Goal: Information Seeking & Learning: Compare options

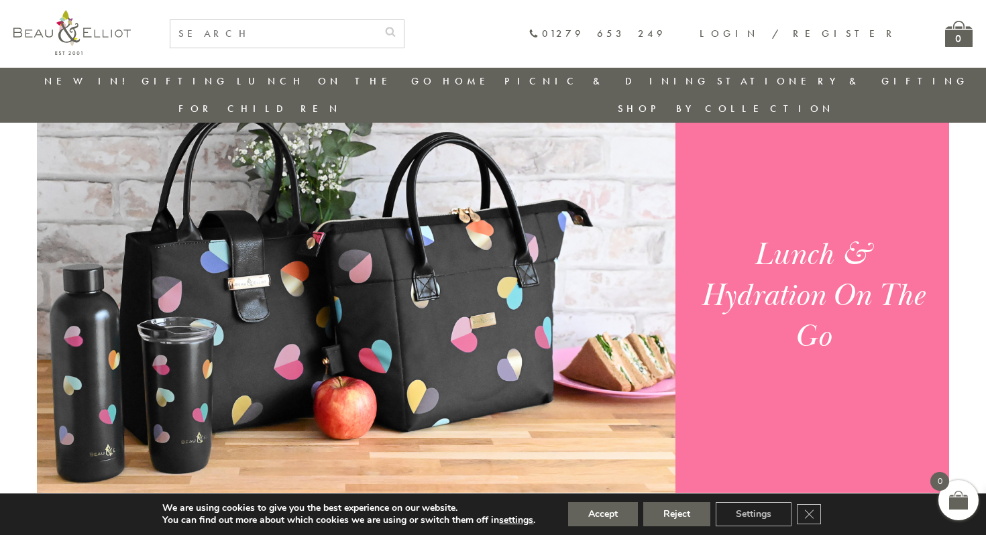
scroll to position [946, 0]
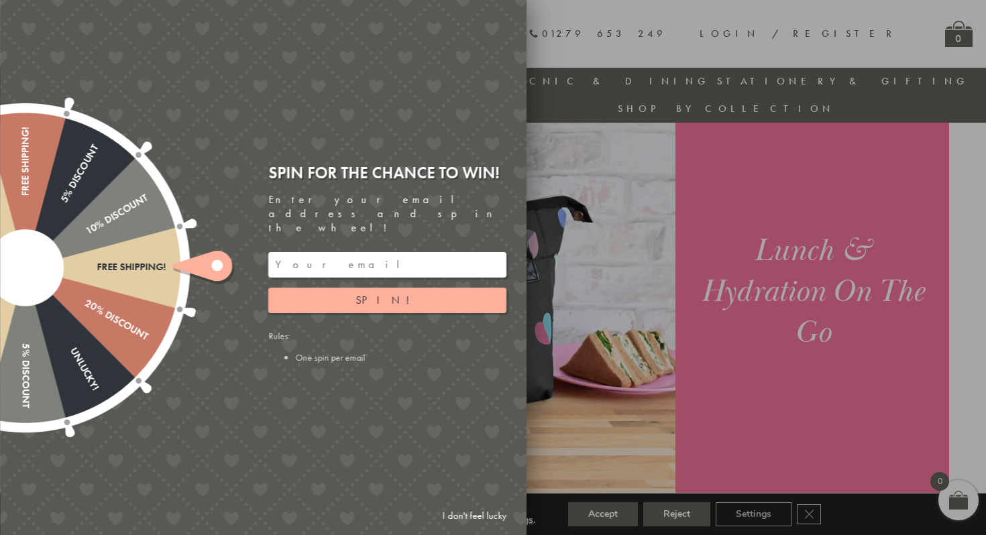
click at [912, 251] on div at bounding box center [493, 267] width 986 height 535
click at [471, 516] on link "I don't feel lucky" at bounding box center [474, 516] width 78 height 25
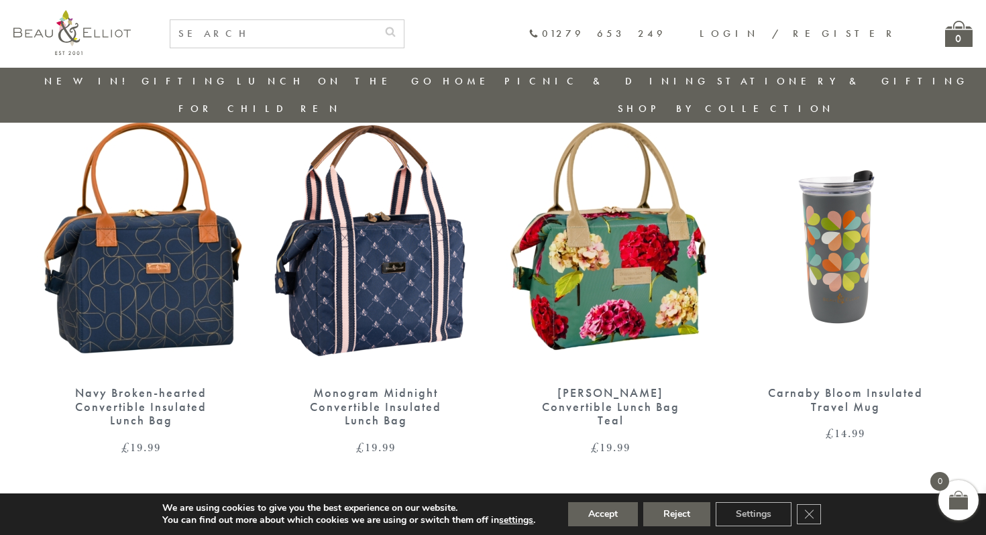
scroll to position [2170, 0]
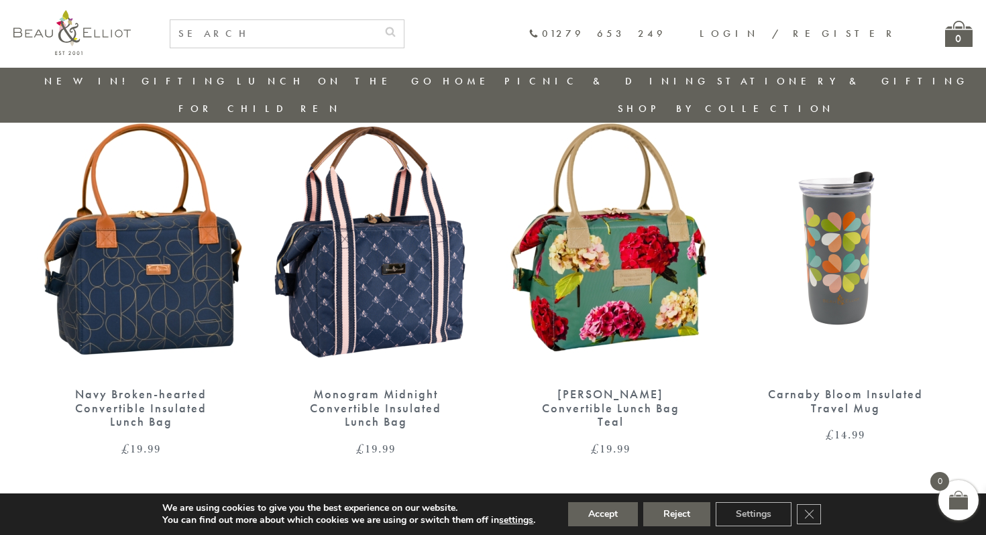
click at [163, 309] on img at bounding box center [141, 240] width 208 height 268
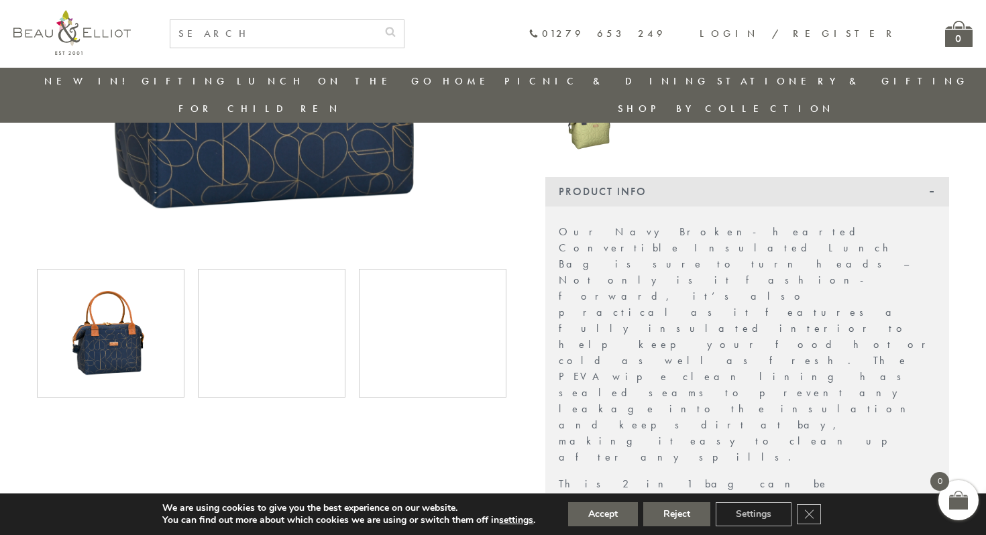
scroll to position [296, 0]
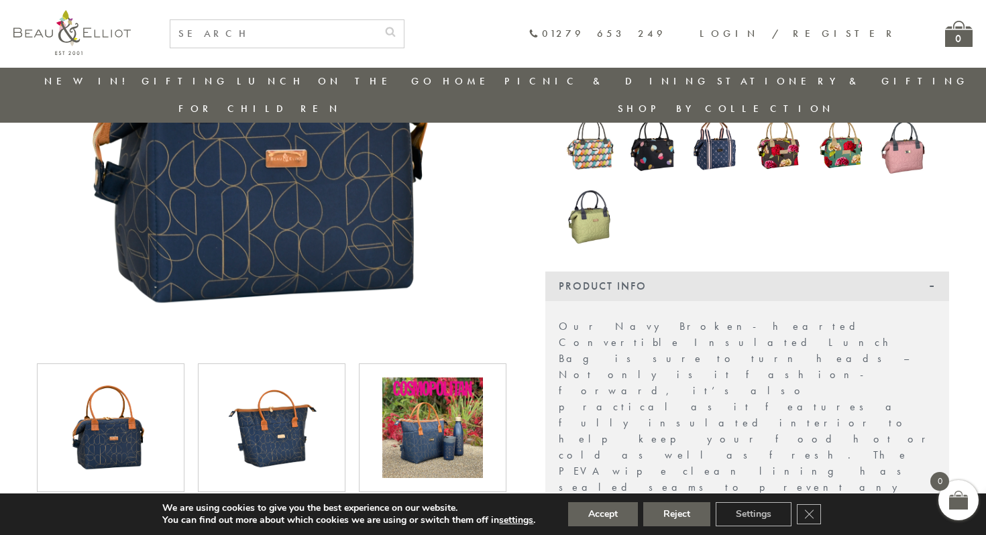
click at [435, 410] on img at bounding box center [432, 428] width 101 height 101
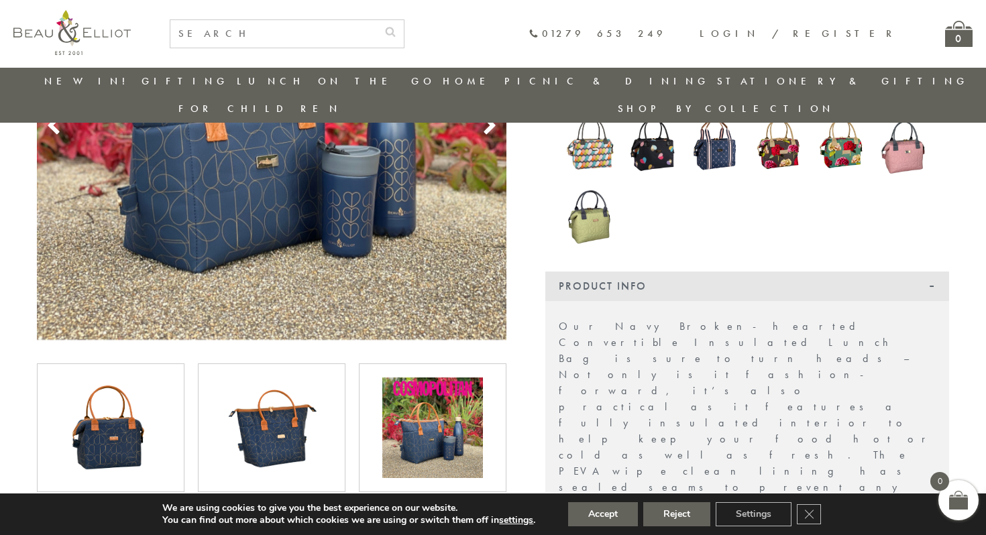
click at [160, 378] on img at bounding box center [110, 428] width 101 height 101
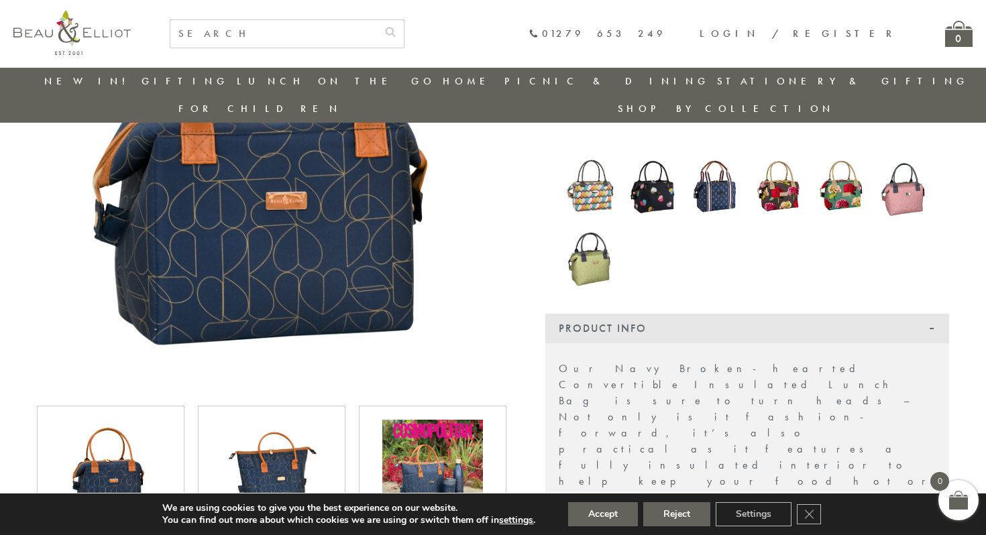
scroll to position [260, 0]
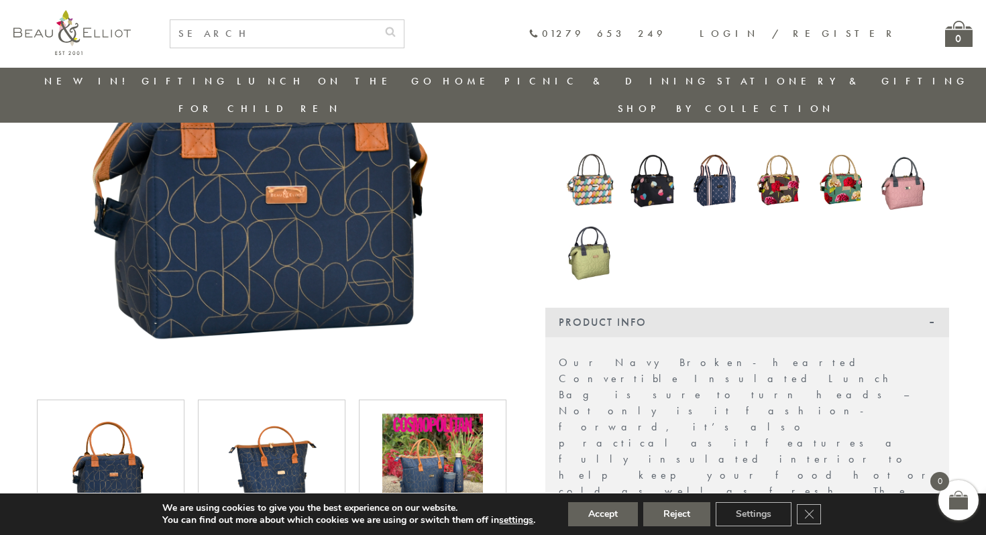
click at [284, 439] on img at bounding box center [271, 464] width 101 height 101
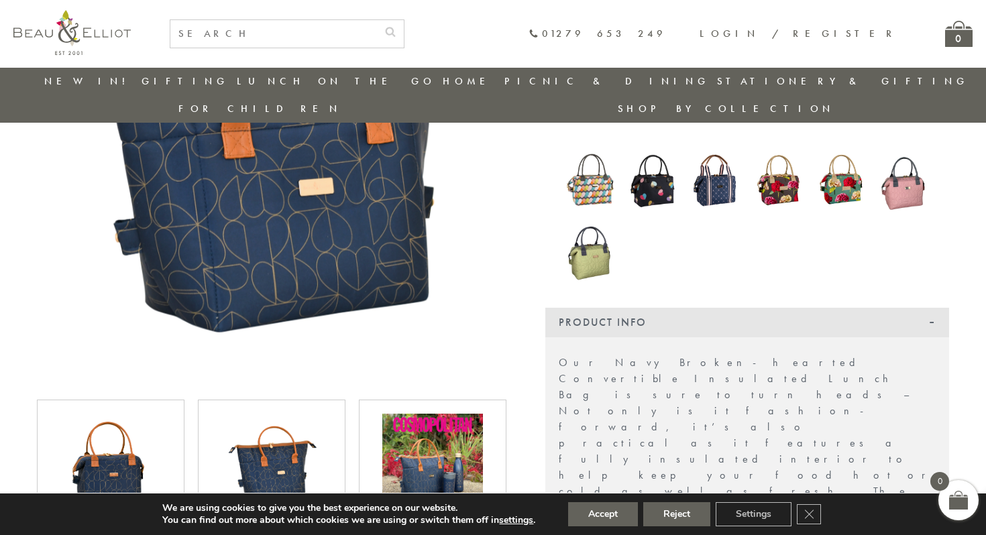
click at [378, 429] on div at bounding box center [432, 464] width 119 height 101
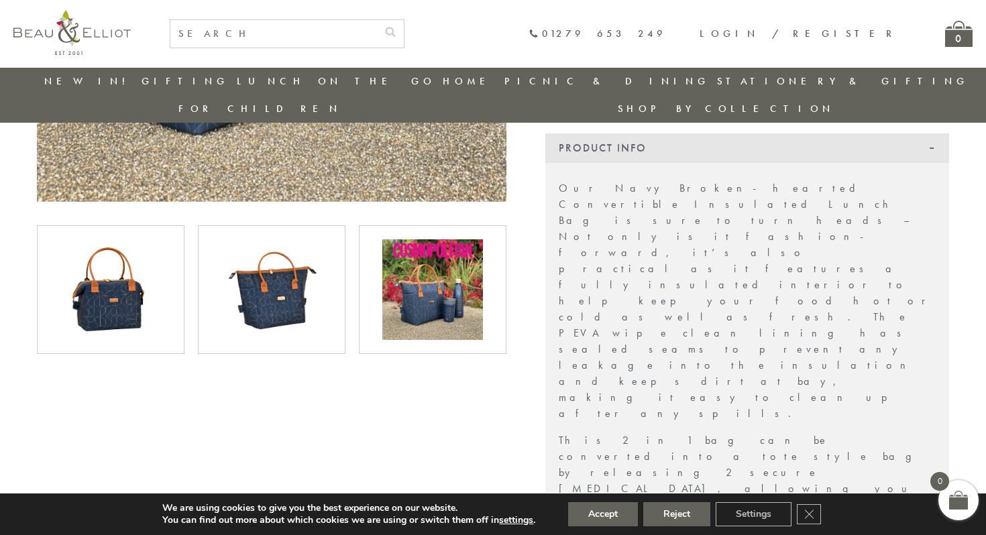
scroll to position [386, 0]
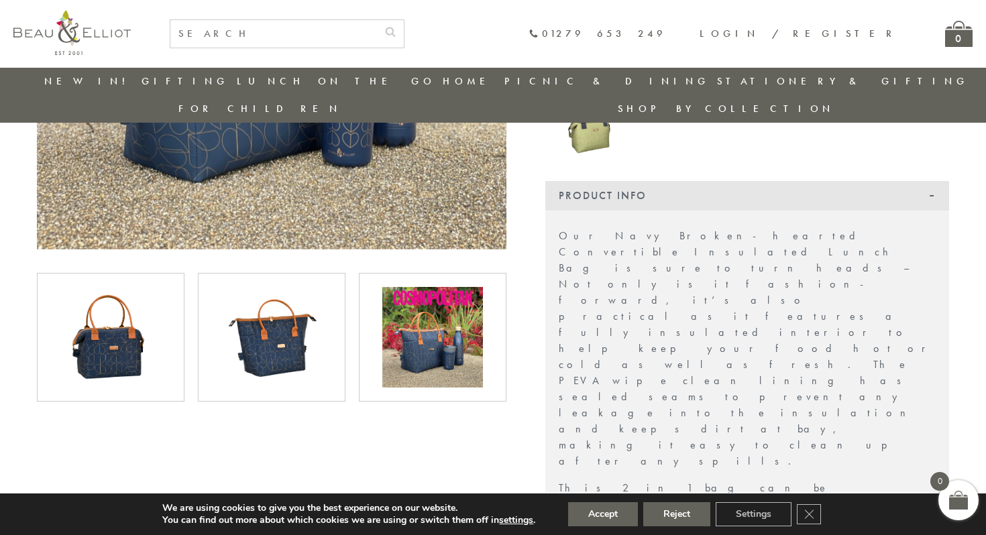
click at [254, 292] on img at bounding box center [271, 337] width 101 height 101
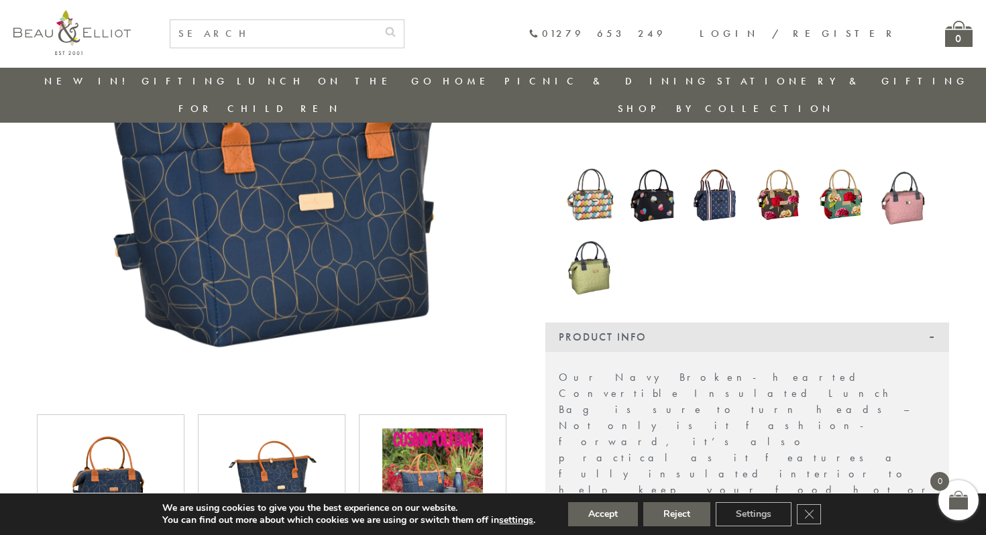
scroll to position [256, 0]
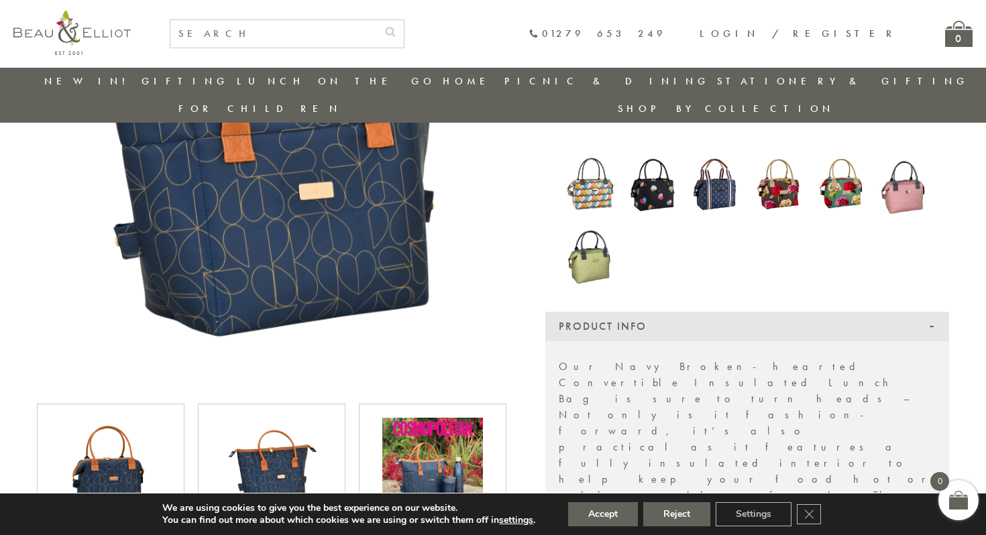
click at [603, 238] on img at bounding box center [590, 255] width 50 height 68
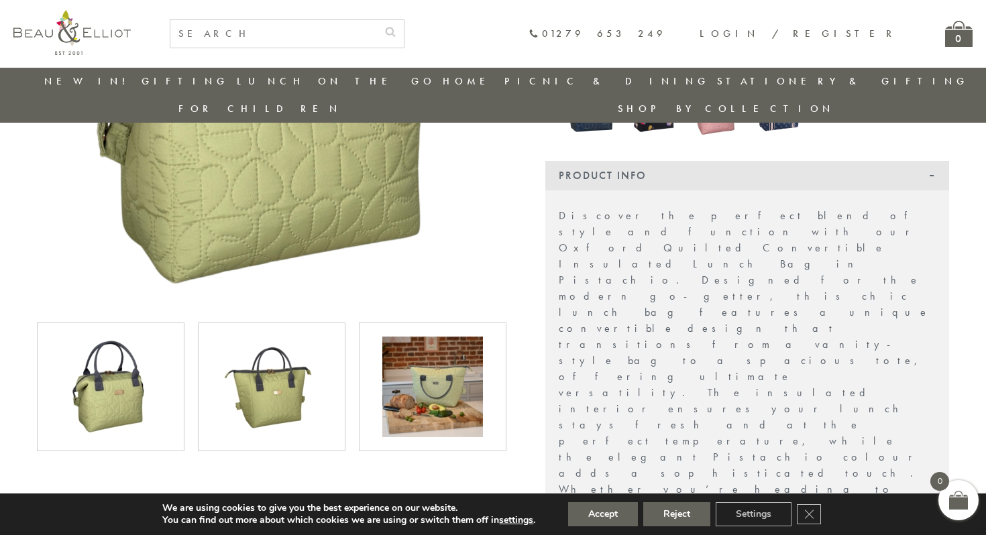
scroll to position [353, 0]
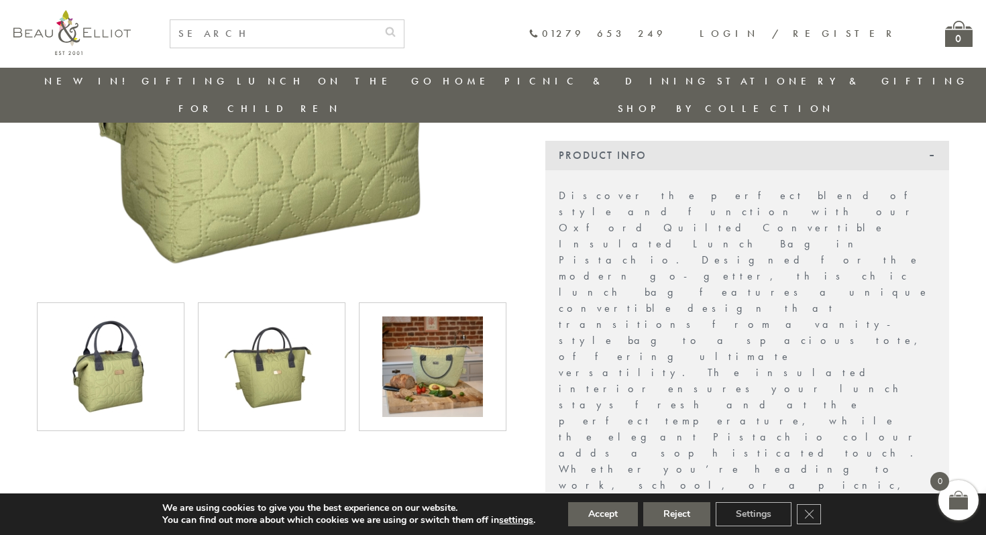
click at [419, 351] on img at bounding box center [432, 367] width 101 height 101
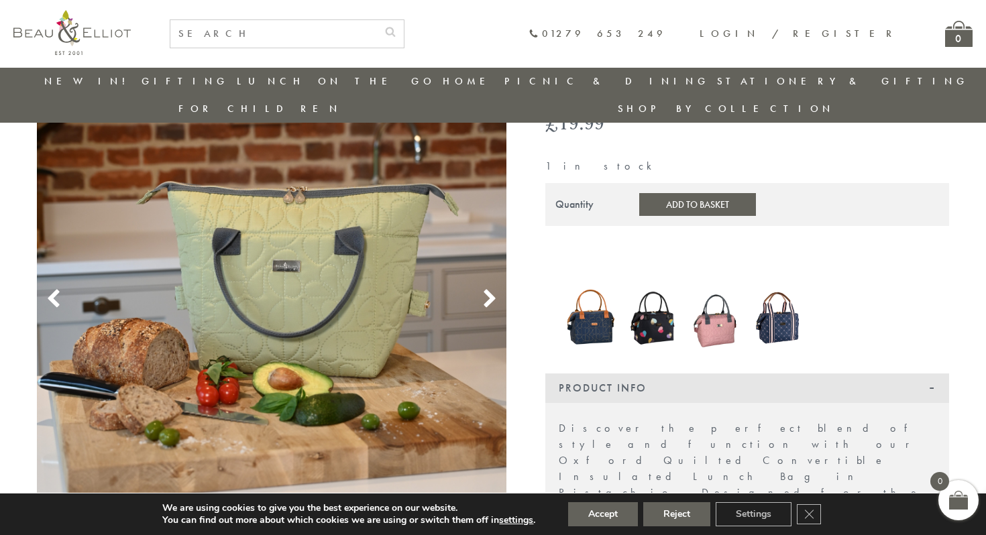
scroll to position [122, 0]
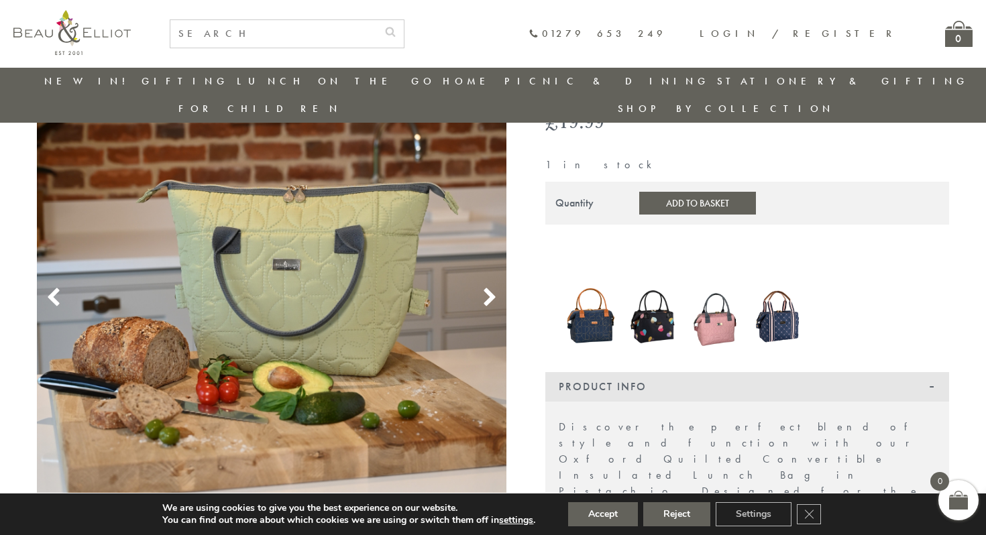
click at [783, 288] on img at bounding box center [779, 316] width 50 height 60
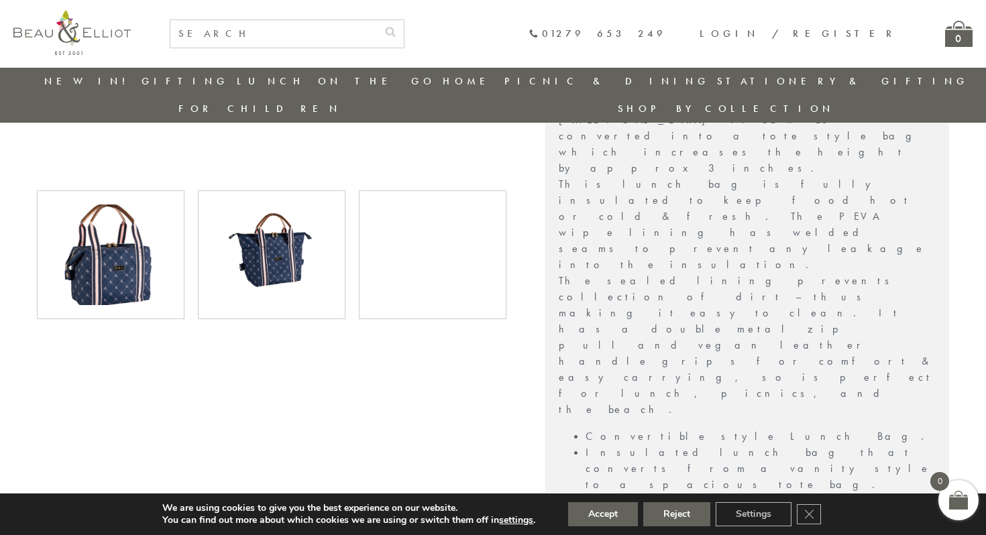
scroll to position [591, 0]
